Goal: Task Accomplishment & Management: Use online tool/utility

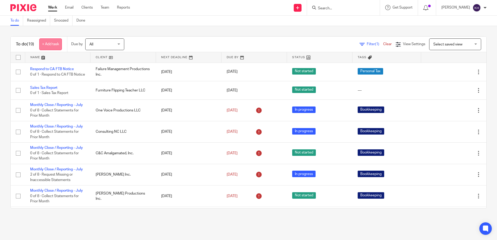
click at [60, 45] on link "+ Add task" at bounding box center [50, 44] width 23 height 12
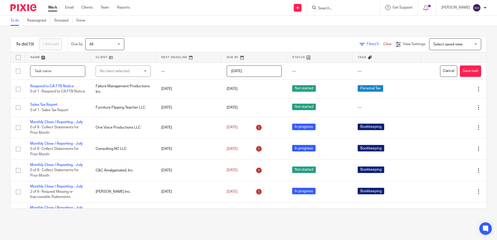
type input "M"
type input "Momentum Invoice"
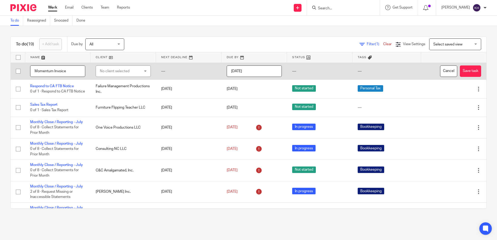
click at [114, 72] on div "No client selected" at bounding box center [120, 71] width 41 height 11
type input "one"
click at [113, 95] on li "One Voice Productions LLC" at bounding box center [120, 97] width 53 height 11
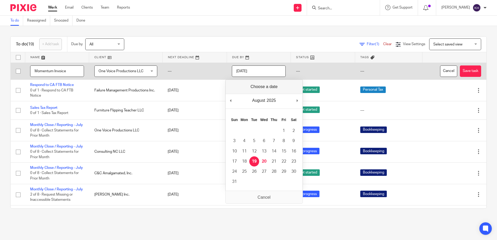
click at [249, 72] on input "2025-08-19" at bounding box center [259, 71] width 54 height 12
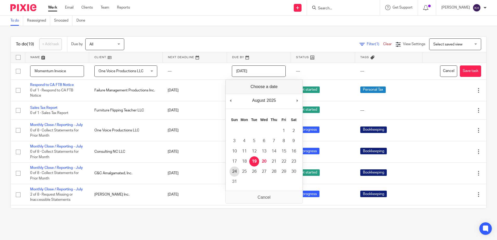
type input "2025-08-24"
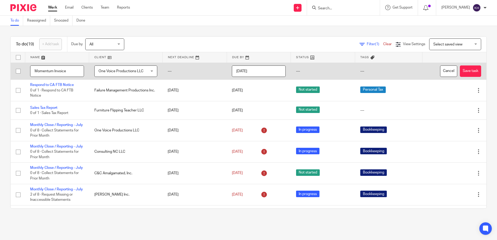
click at [34, 71] on input "Momentum Invoice" at bounding box center [57, 71] width 54 height 12
click at [75, 71] on input "Momentum Invoice" at bounding box center [57, 71] width 54 height 12
type input "Momentum Invoice Payment"
click at [356, 70] on td "---" at bounding box center [388, 71] width 67 height 17
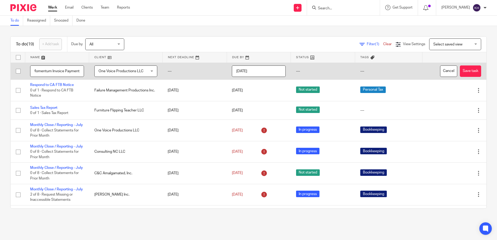
scroll to position [0, 0]
click at [355, 72] on td "---" at bounding box center [388, 71] width 67 height 17
click at [460, 70] on button "Save task" at bounding box center [470, 71] width 21 height 12
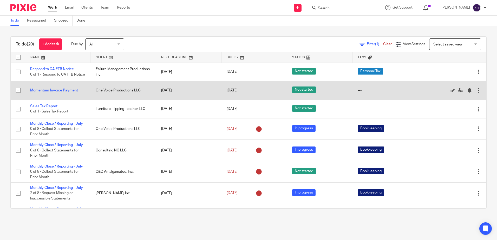
click at [357, 93] on div "---" at bounding box center [386, 90] width 58 height 5
click at [70, 92] on link "Momentum Invoice Payment" at bounding box center [54, 91] width 48 height 4
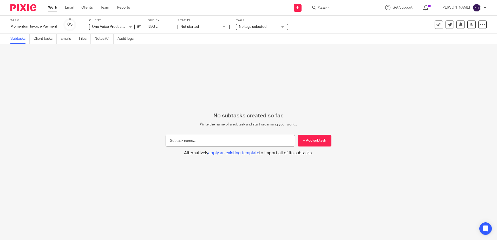
click at [279, 26] on div "No tags selected" at bounding box center [262, 27] width 52 height 6
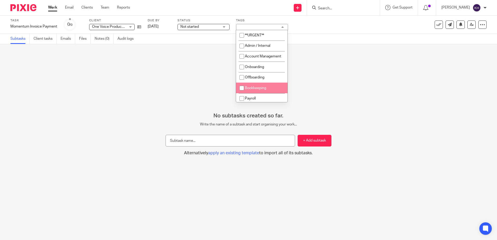
click at [244, 93] on input "checkbox" at bounding box center [242, 88] width 10 height 10
checkbox input "true"
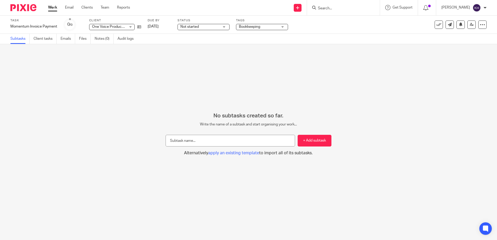
click at [326, 74] on div "No subtasks created so far. Write the name of a subtask and start organising yo…" at bounding box center [248, 142] width 497 height 196
click at [84, 39] on link "Files" at bounding box center [85, 39] width 12 height 10
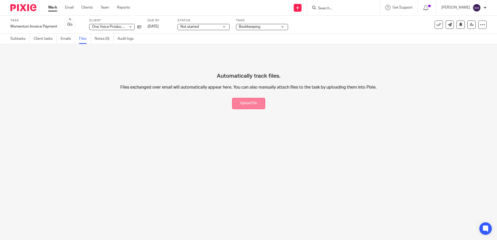
click at [245, 103] on button "Upload file" at bounding box center [248, 103] width 33 height 11
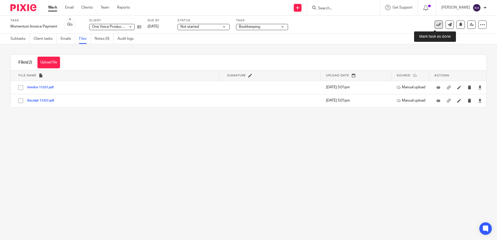
click at [436, 24] on icon at bounding box center [438, 24] width 5 height 5
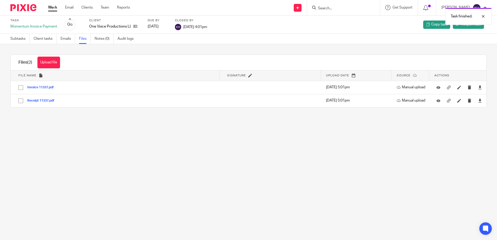
click at [55, 7] on link "Work" at bounding box center [52, 7] width 9 height 5
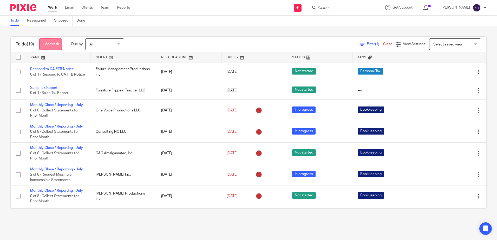
click at [57, 42] on link "+ Add task" at bounding box center [50, 44] width 23 height 12
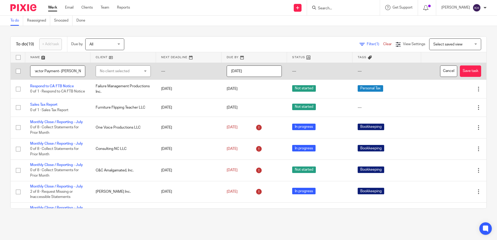
scroll to position [0, 11]
type input "Contractor Payment- Richard Avis"
click at [127, 73] on div "No client selected" at bounding box center [120, 71] width 41 height 11
type input "failure"
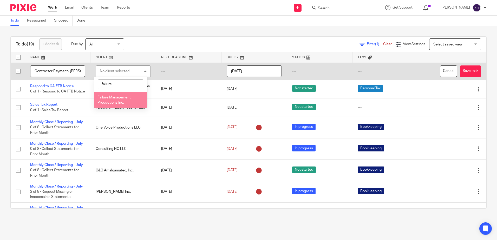
click at [120, 101] on span "Failure Management Productions Inc." at bounding box center [113, 100] width 33 height 9
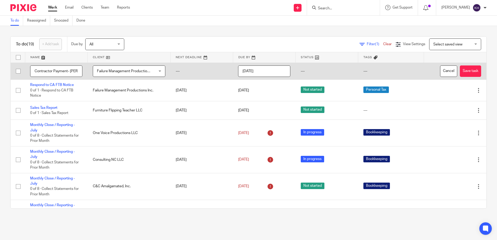
click at [262, 70] on input "2025-08-20" at bounding box center [264, 71] width 52 height 12
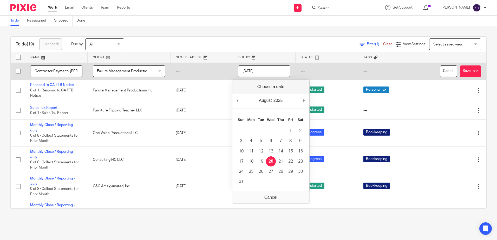
click at [268, 71] on input "2025-08-20" at bounding box center [264, 71] width 52 height 12
click at [460, 66] on button "Save task" at bounding box center [470, 71] width 21 height 12
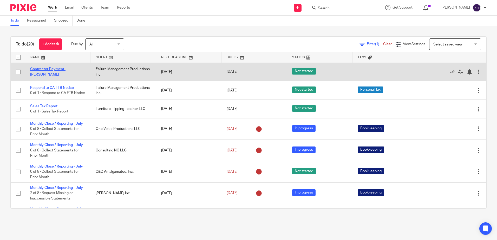
click at [64, 69] on link "Contractor Payment- [PERSON_NAME]" at bounding box center [47, 71] width 35 height 9
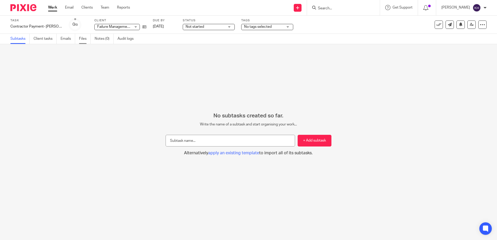
click at [85, 37] on link "Files" at bounding box center [85, 39] width 12 height 10
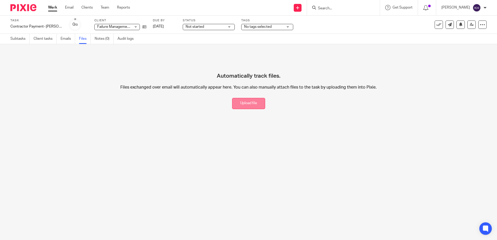
click at [250, 105] on button "Upload file" at bounding box center [248, 103] width 33 height 11
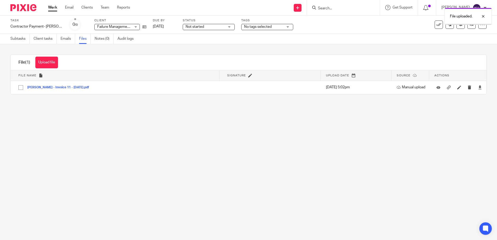
click at [254, 29] on span "No tags selected" at bounding box center [263, 26] width 39 height 5
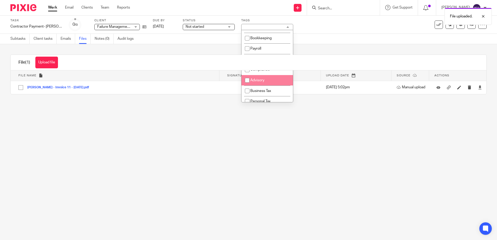
scroll to position [52, 0]
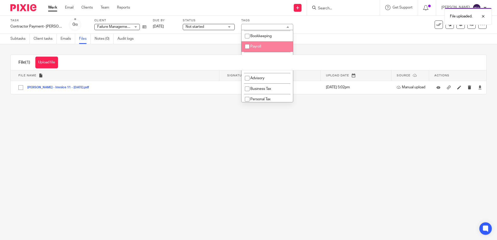
click at [247, 51] on input "checkbox" at bounding box center [247, 47] width 10 height 10
checkbox input "true"
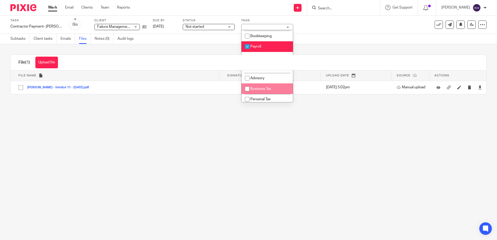
click at [268, 136] on main "Task Contractor Payment- Richard Avis Save Contractor Payment- Richard Avis 0 /…" at bounding box center [248, 120] width 497 height 240
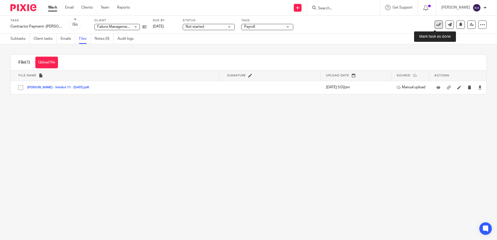
click at [436, 23] on icon at bounding box center [438, 24] width 5 height 5
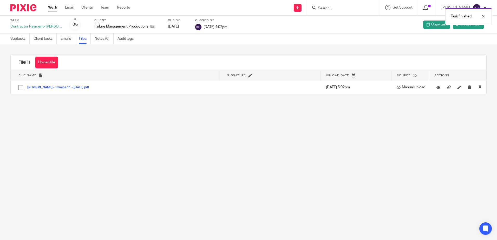
click at [52, 8] on link "Work" at bounding box center [52, 7] width 9 height 5
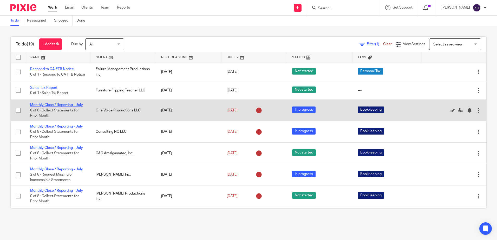
click at [57, 107] on link "Monthly Close / Reporting - July" at bounding box center [56, 105] width 53 height 4
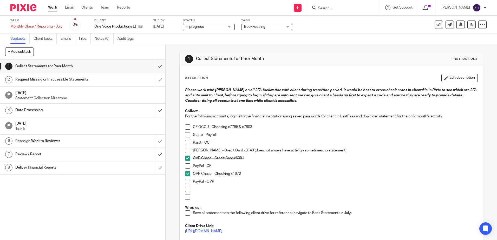
click at [185, 136] on span at bounding box center [187, 134] width 5 height 5
click at [57, 7] on link "Work" at bounding box center [52, 7] width 9 height 5
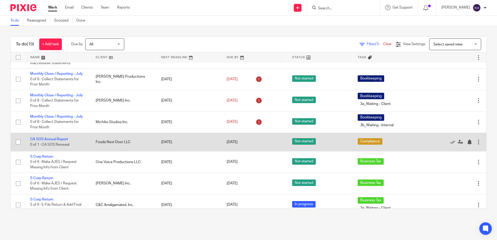
scroll to position [52, 0]
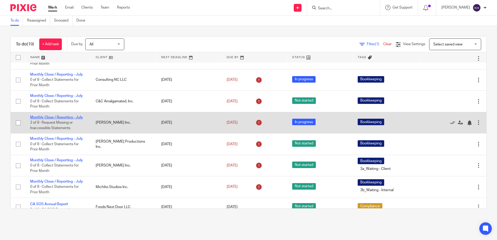
click at [63, 119] on link "Monthly Close / Reporting - July" at bounding box center [56, 118] width 53 height 4
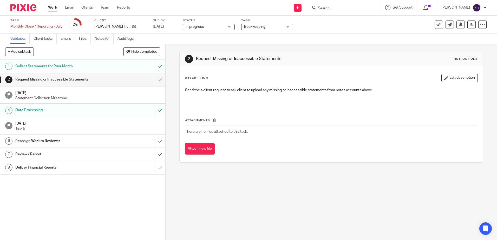
click at [132, 70] on div "Collect Statements for Prior Month" at bounding box center [82, 66] width 134 height 8
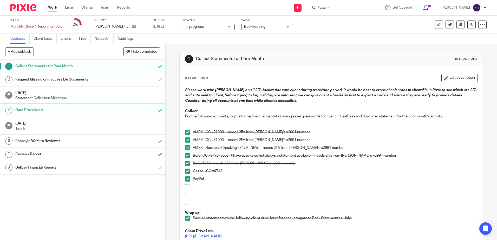
click at [131, 80] on div "Request Missing or Inaccessible Statements" at bounding box center [82, 80] width 134 height 8
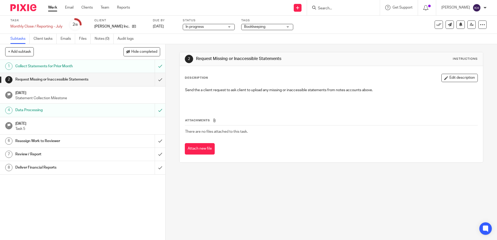
click at [155, 80] on input "submit" at bounding box center [82, 79] width 165 height 13
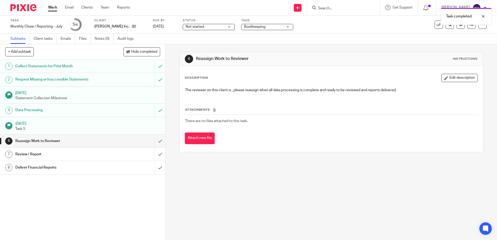
click at [195, 29] on span "Not started" at bounding box center [204, 26] width 39 height 5
click at [195, 43] on li "In progress" at bounding box center [208, 46] width 51 height 11
click at [244, 173] on div "6 Reassign Work to Reviewer Instructions Description Edit description The revie…" at bounding box center [330, 142] width 331 height 196
click at [52, 7] on link "Work" at bounding box center [52, 7] width 9 height 5
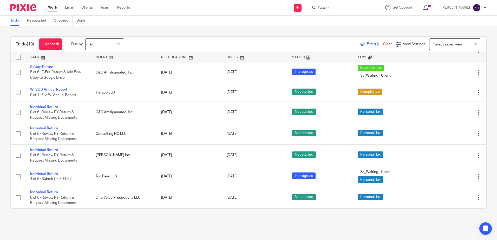
scroll to position [289, 0]
